Goal: Task Accomplishment & Management: Manage account settings

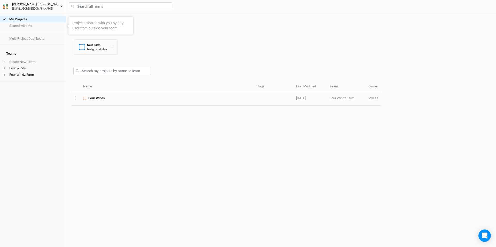
click at [38, 7] on div "[EMAIL_ADDRESS][DOMAIN_NAME]" at bounding box center [36, 9] width 48 height 4
click at [30, 105] on div "My Projects Shared with Me Multi Project Dashboard Teams + Create New Team Four…" at bounding box center [33, 130] width 66 height 234
click at [25, 65] on li "Four Winds" at bounding box center [33, 68] width 66 height 6
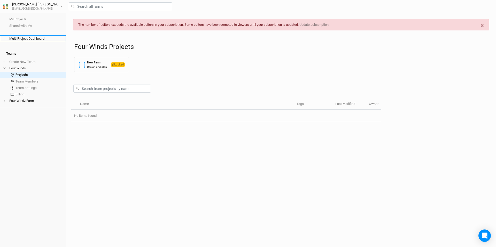
click at [26, 40] on link "Multi Project Dashboard" at bounding box center [33, 38] width 66 height 6
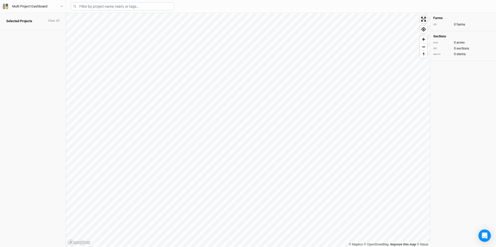
click at [25, 19] on span "Selected Projects" at bounding box center [19, 21] width 26 height 4
click at [14, 9] on button "Multi Project Dashboard" at bounding box center [33, 7] width 61 height 6
click at [34, 19] on button "User settings" at bounding box center [42, 21] width 41 height 7
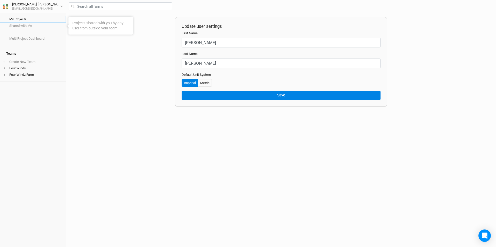
click at [26, 21] on link "My Projects" at bounding box center [33, 19] width 66 height 6
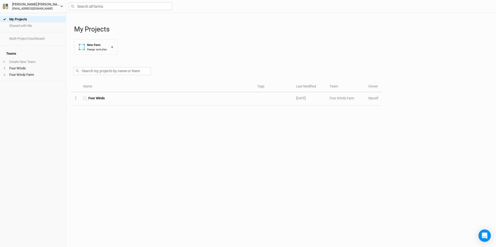
click at [6, 8] on icon "button" at bounding box center [7, 7] width 2 height 2
click at [195, 64] on div at bounding box center [226, 70] width 310 height 22
click at [29, 5] on div "[PERSON_NAME]" at bounding box center [36, 4] width 48 height 5
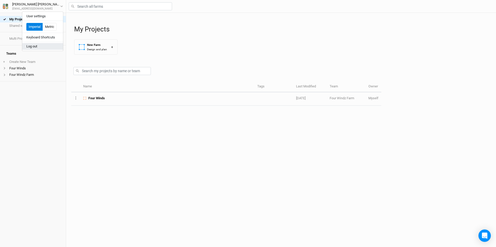
click at [36, 48] on button "Log out" at bounding box center [42, 46] width 41 height 7
